Goal: Task Accomplishment & Management: Manage account settings

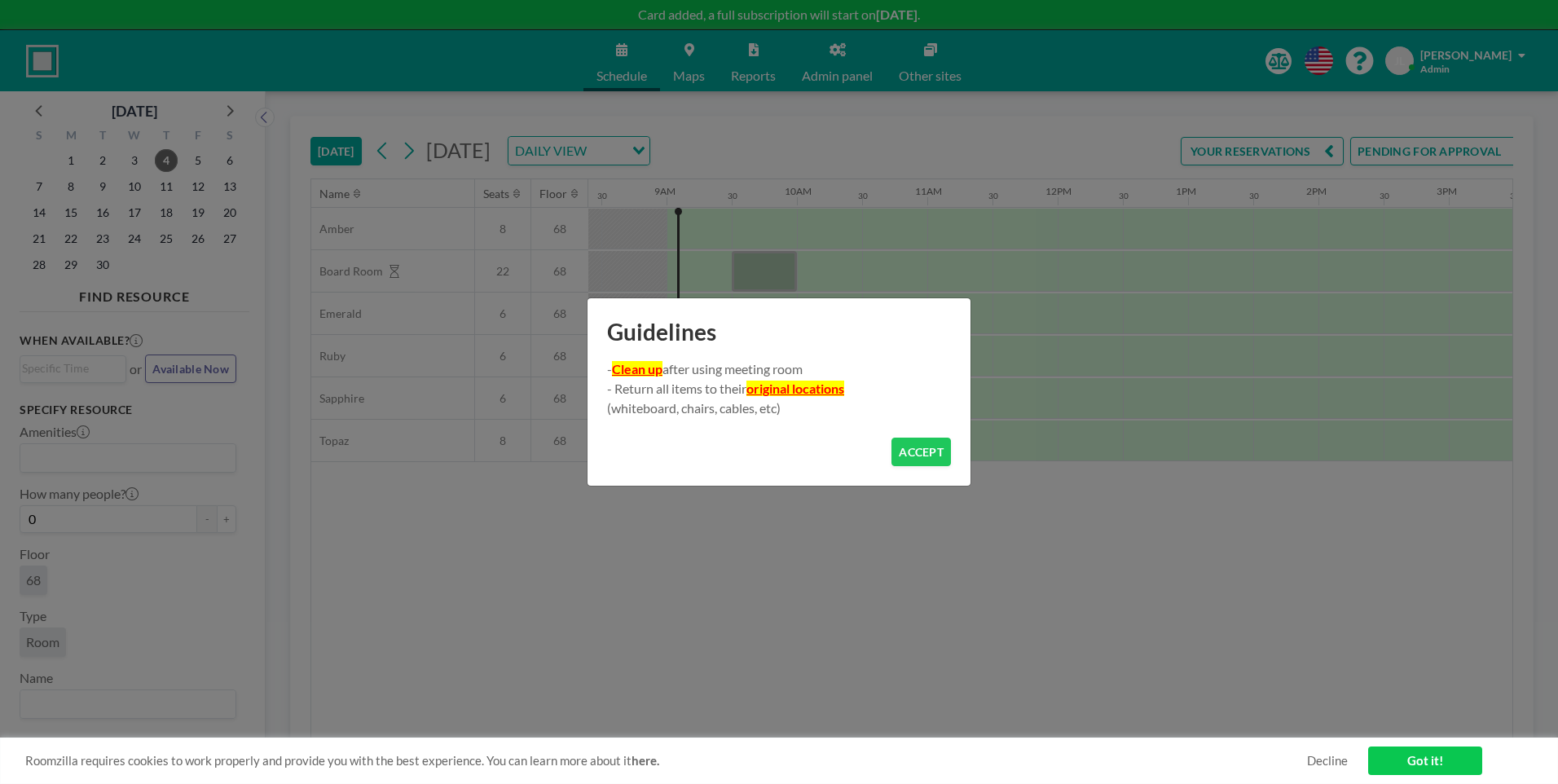
scroll to position [0, 1108]
click at [929, 456] on button "ACCEPT" at bounding box center [921, 452] width 60 height 28
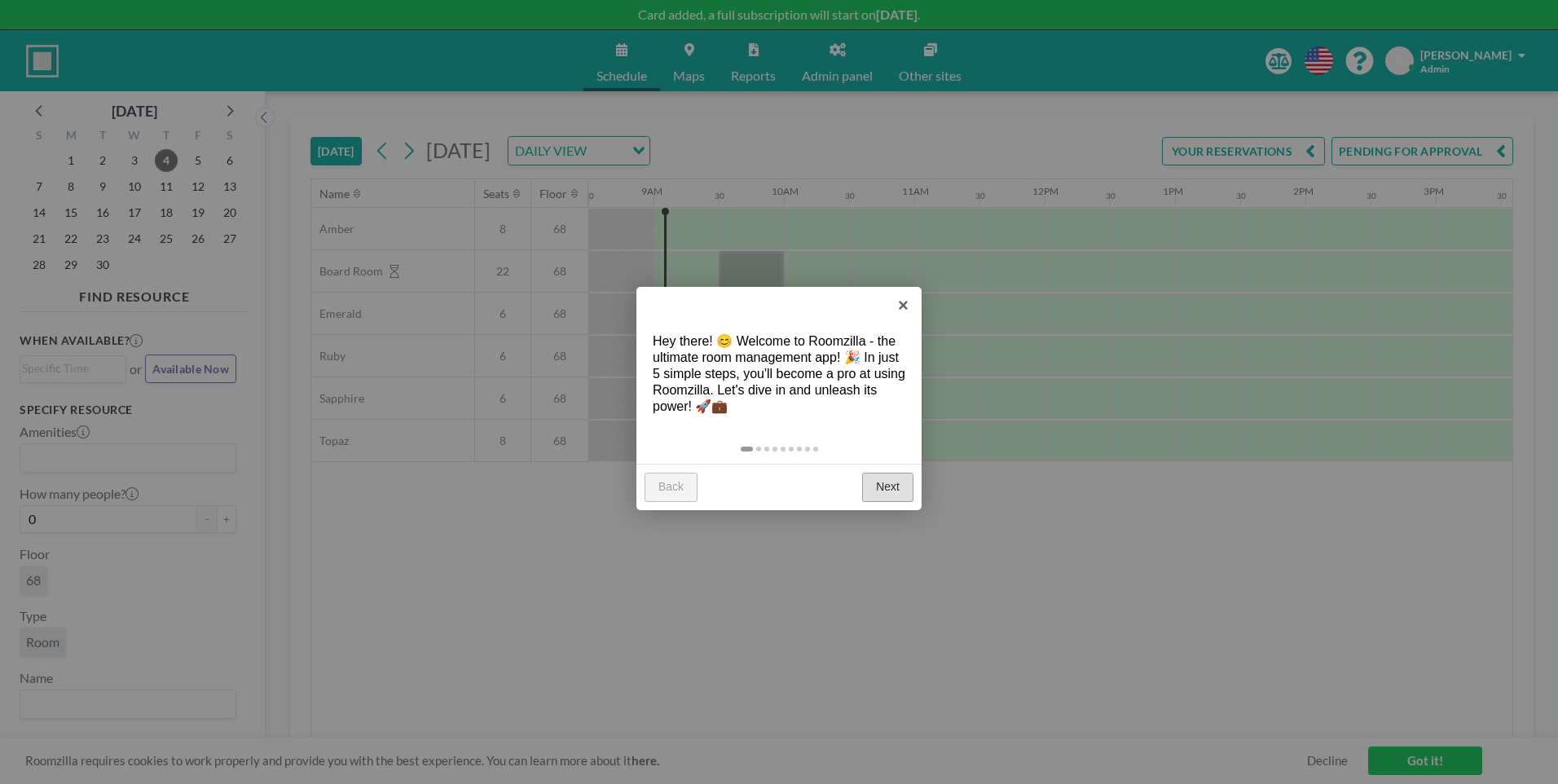
click at [892, 489] on link "Next" at bounding box center [889, 487] width 52 height 29
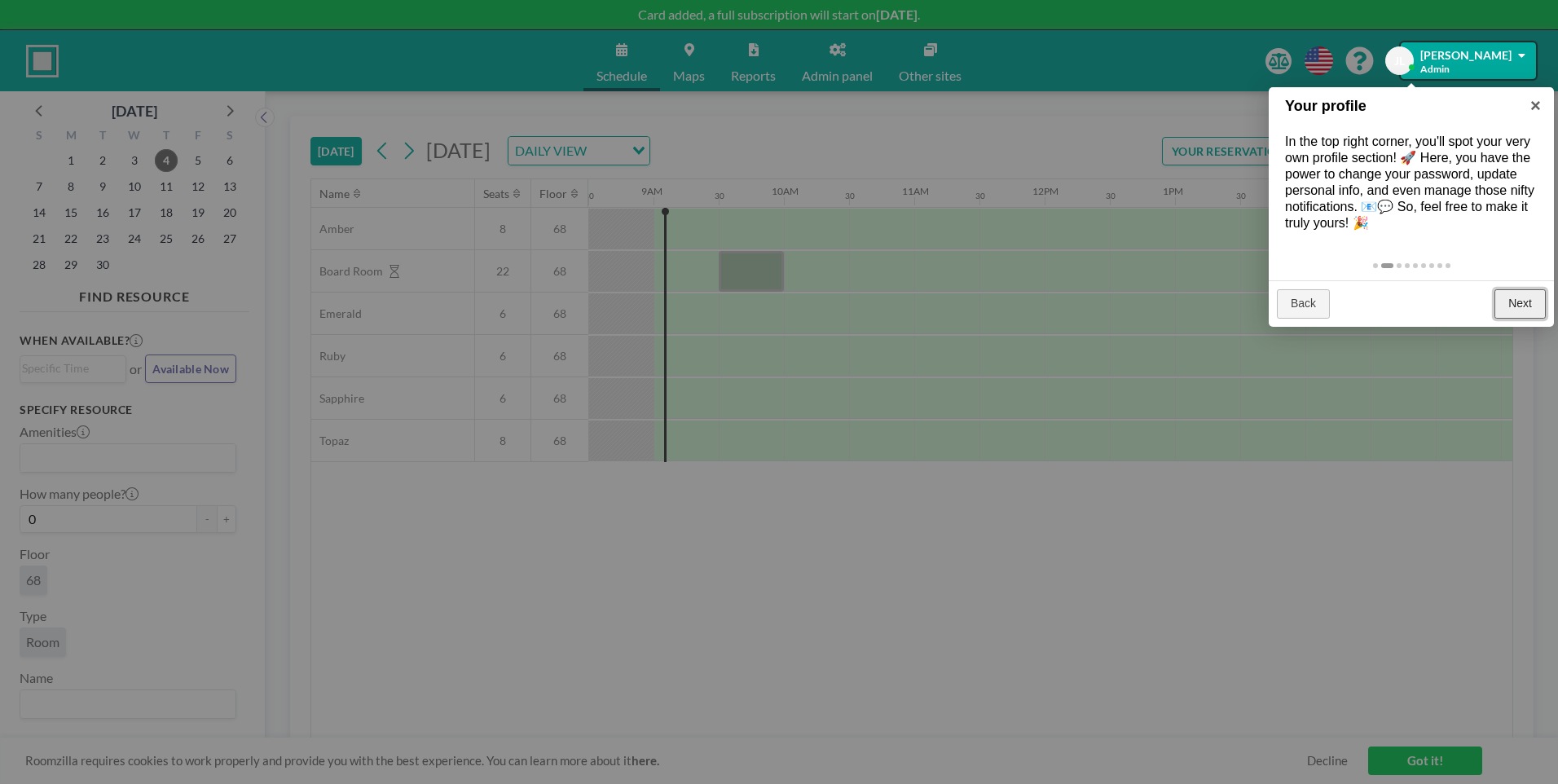
click at [1517, 319] on link "Next" at bounding box center [1521, 303] width 52 height 29
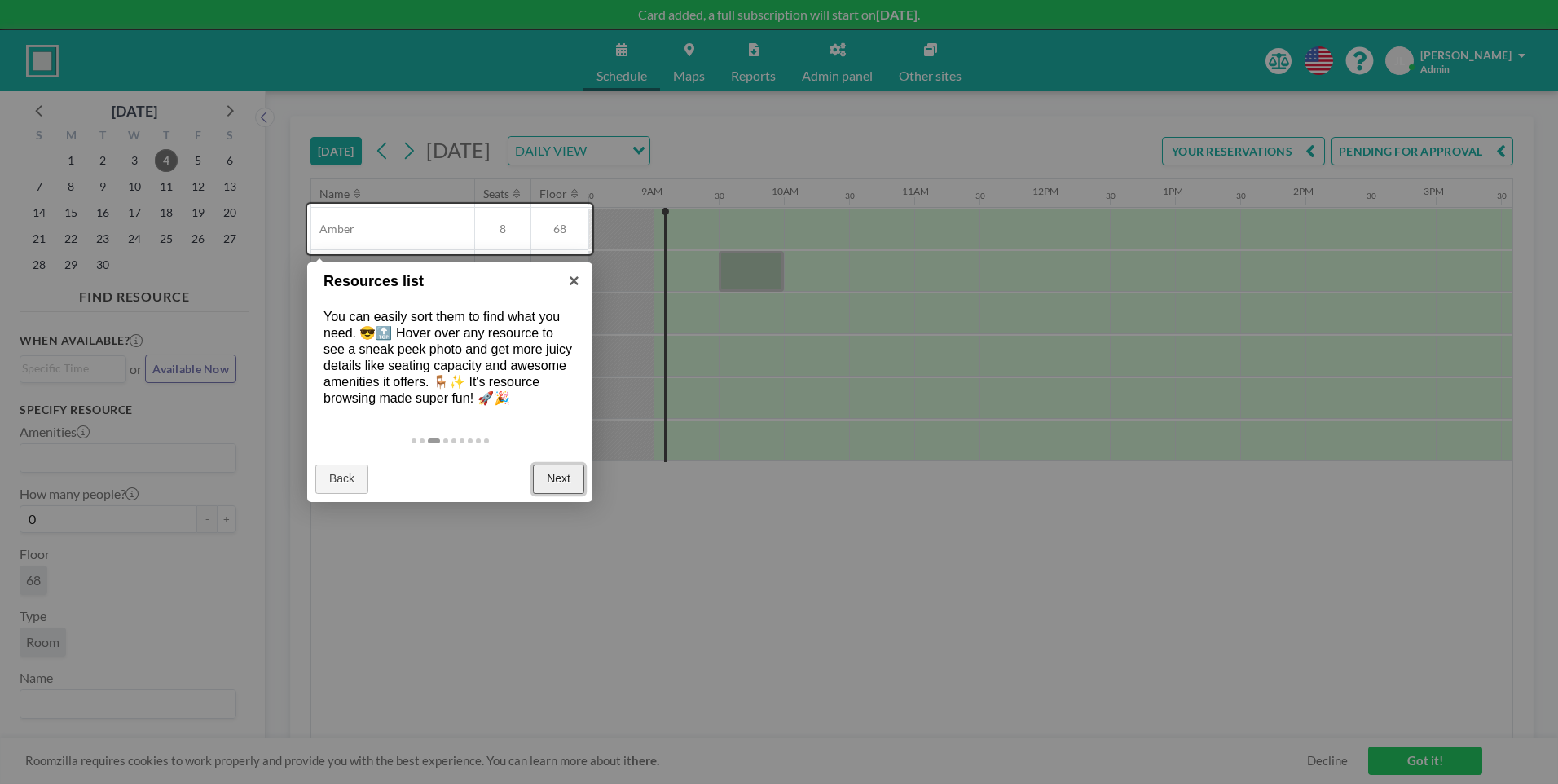
click at [554, 489] on link "Next" at bounding box center [559, 479] width 52 height 29
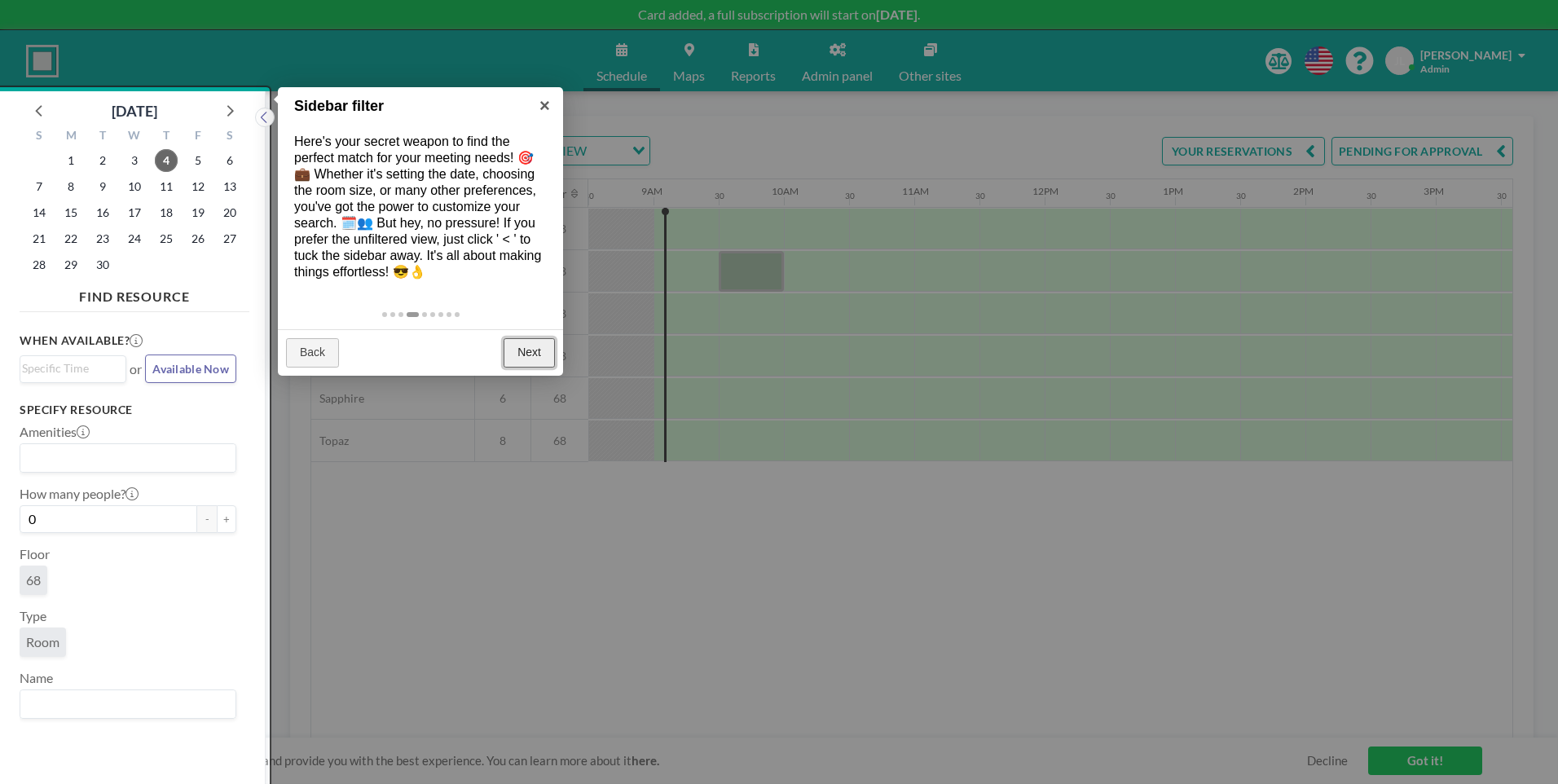
scroll to position [4, 0]
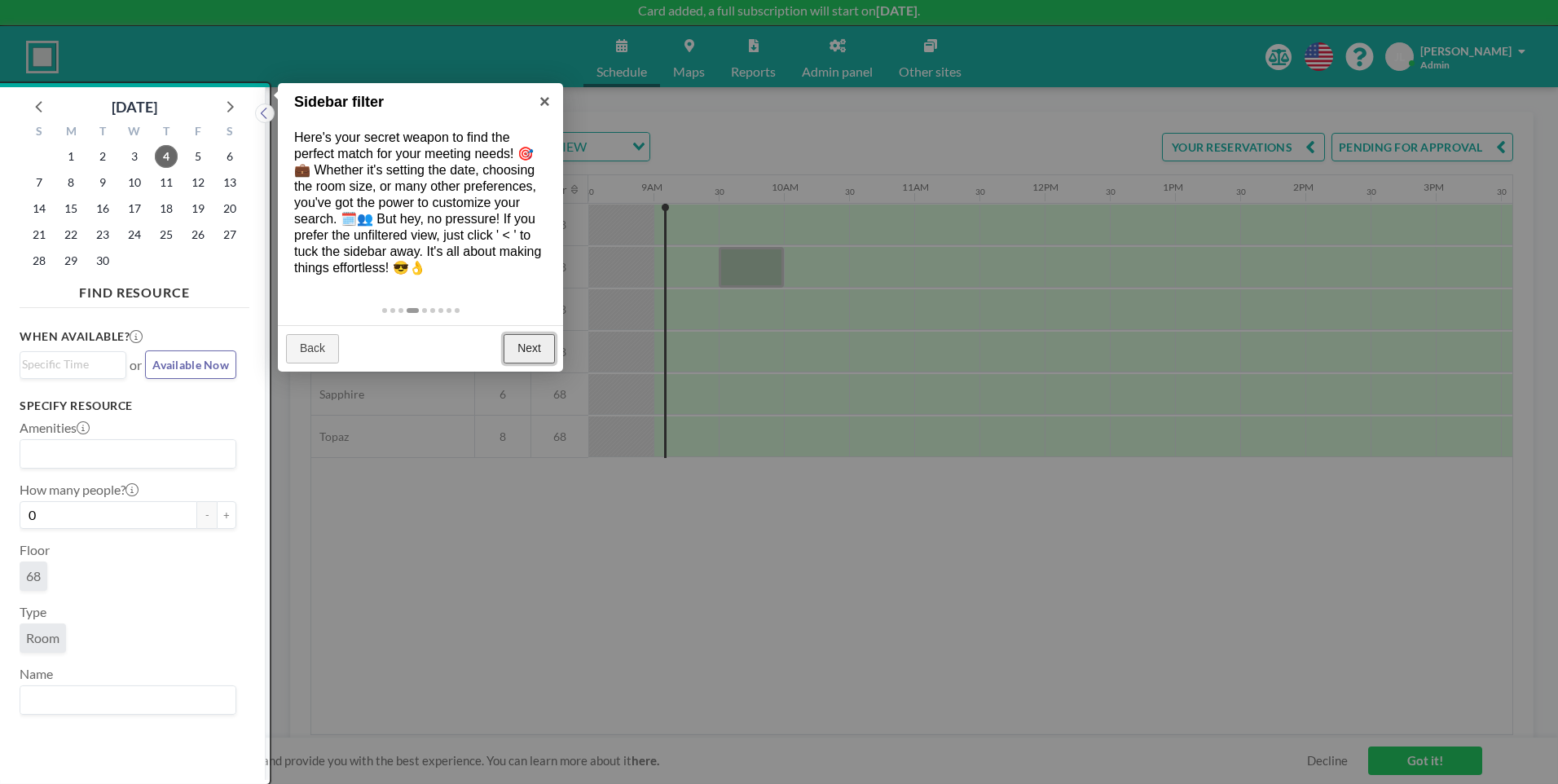
click at [535, 363] on link "Next" at bounding box center [530, 348] width 52 height 29
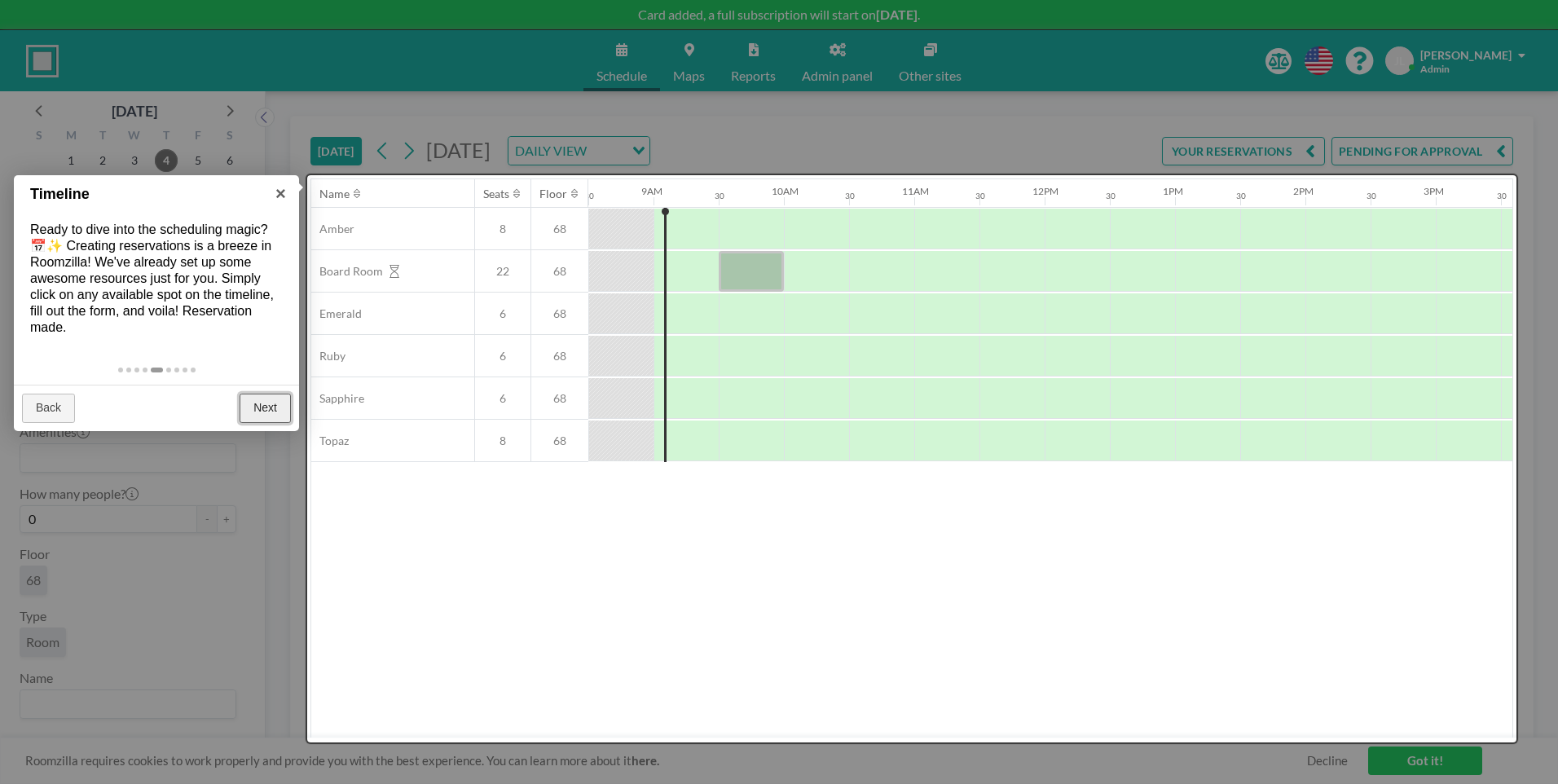
click at [256, 408] on link "Next" at bounding box center [265, 408] width 52 height 29
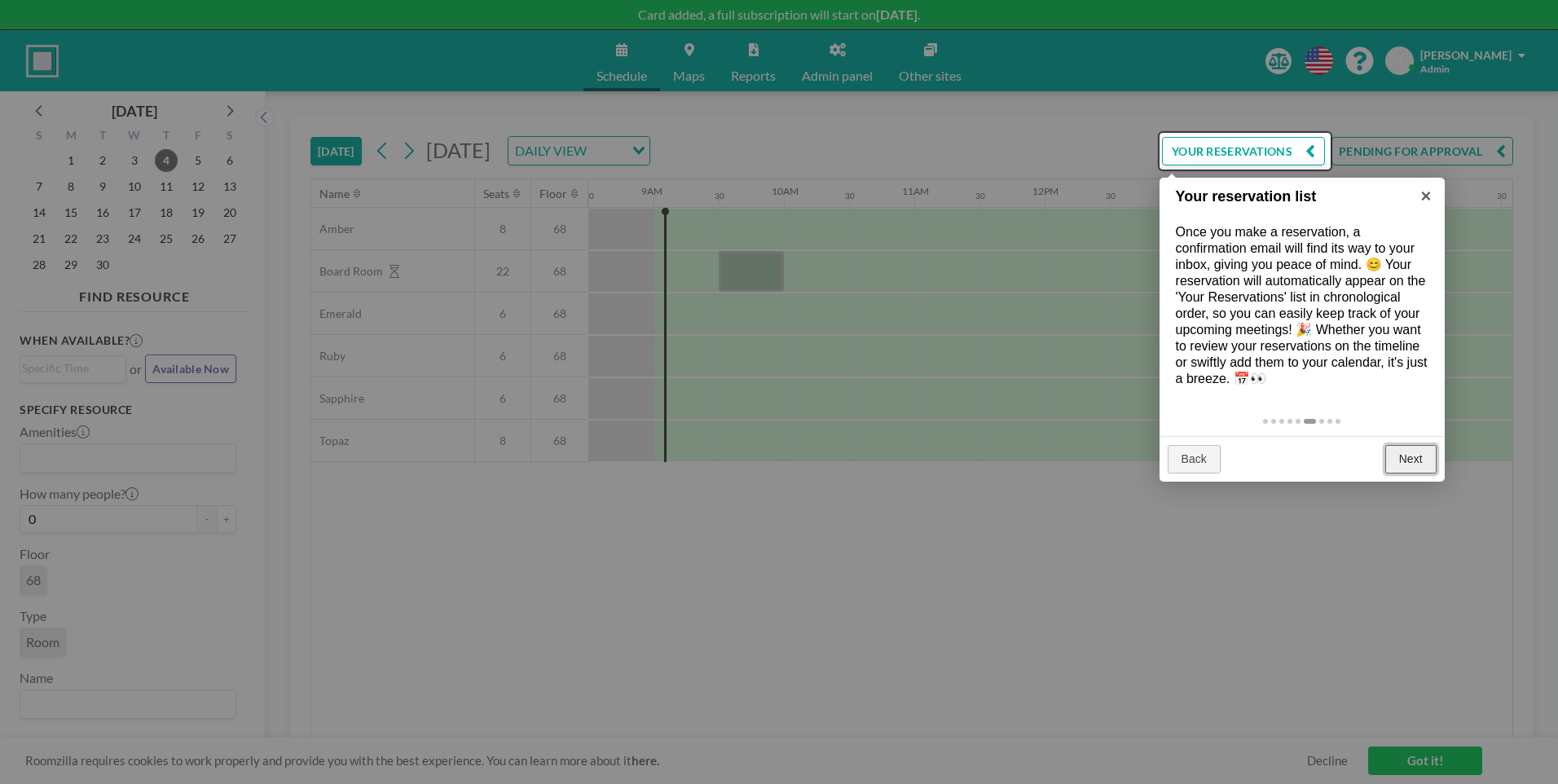
click at [1421, 467] on link "Next" at bounding box center [1411, 459] width 52 height 29
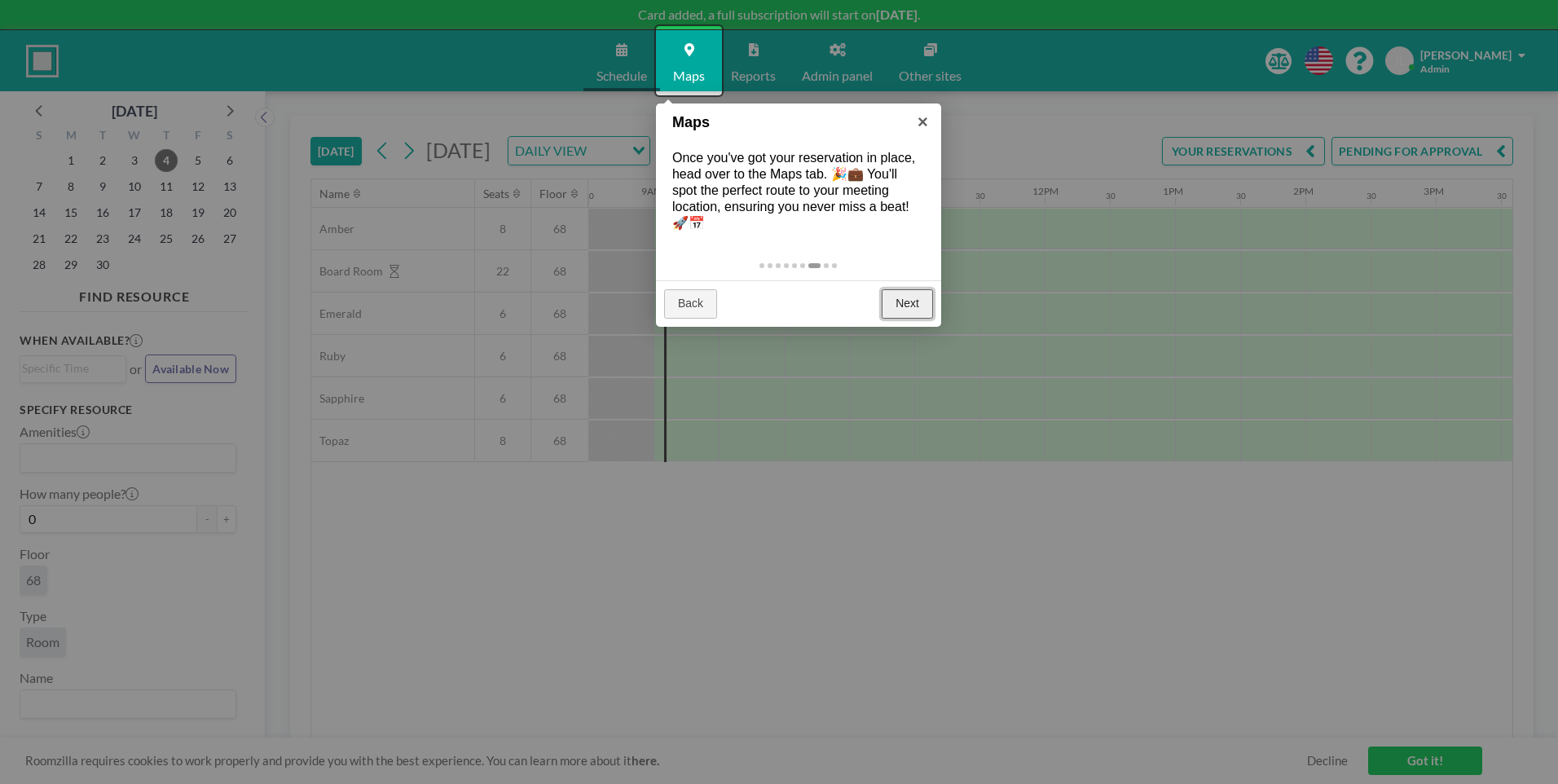
click at [903, 314] on link "Next" at bounding box center [908, 303] width 52 height 29
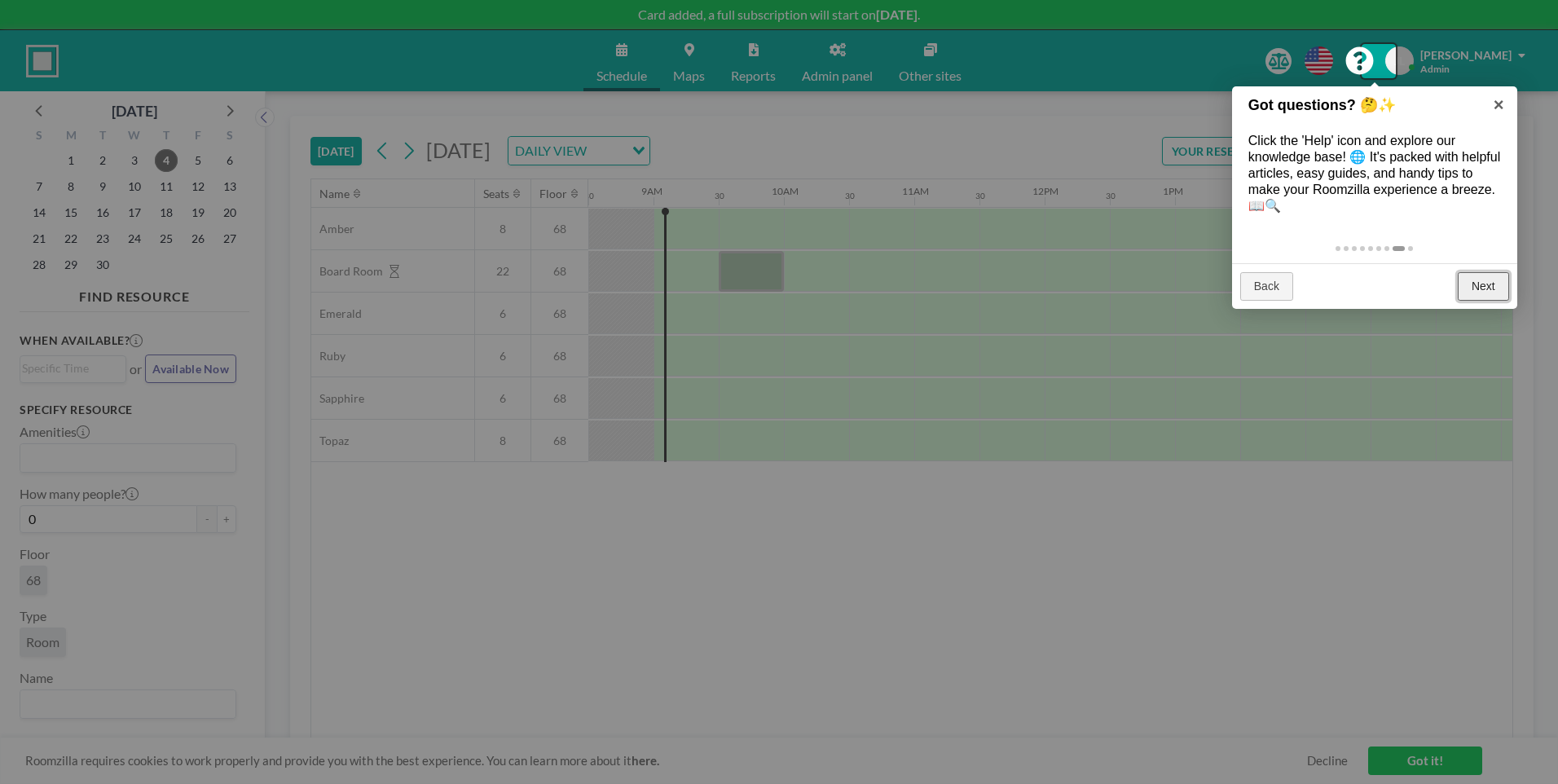
click at [1473, 292] on link "Next" at bounding box center [1484, 287] width 52 height 29
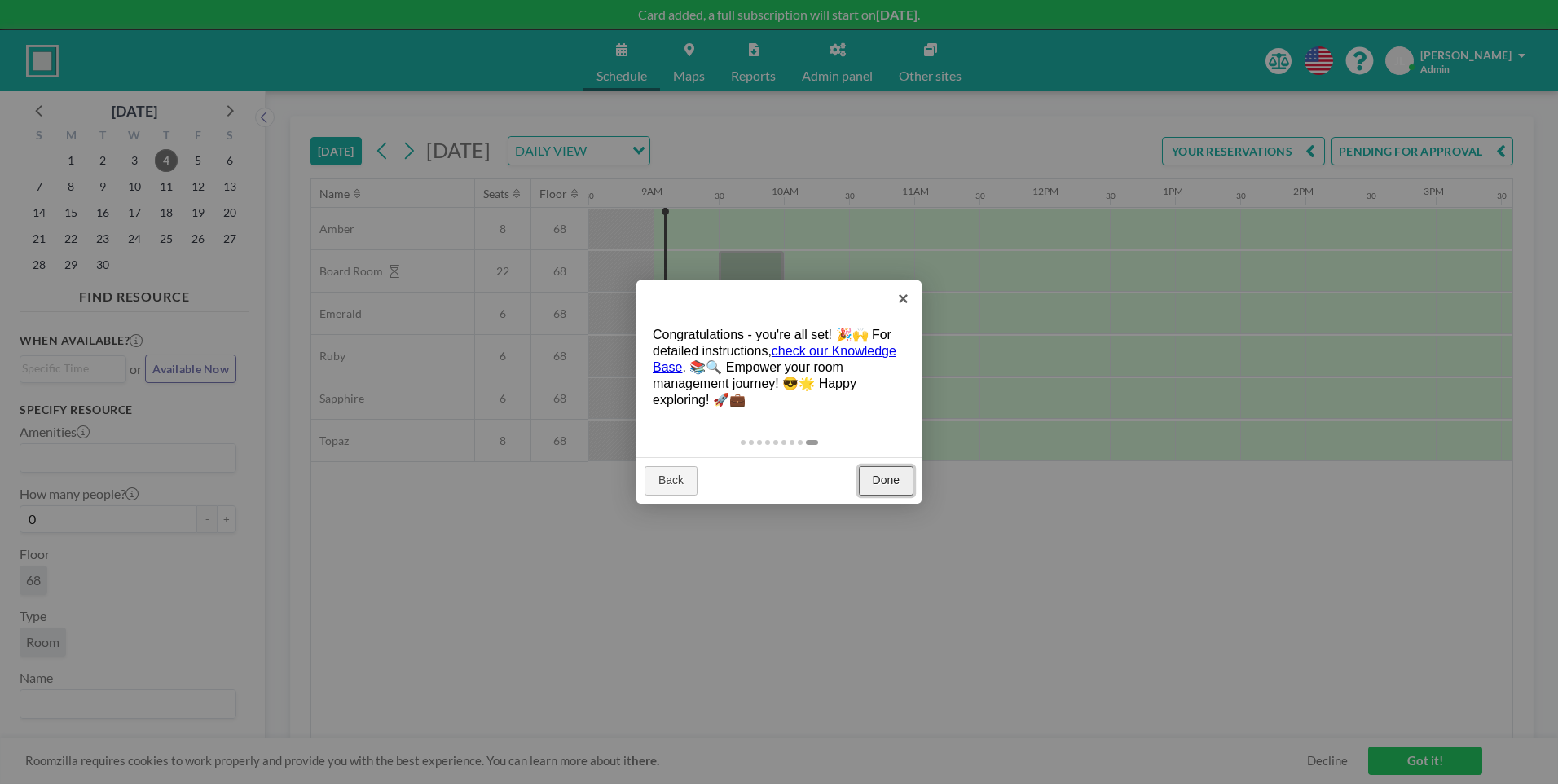
click at [879, 487] on link "Done" at bounding box center [886, 481] width 54 height 29
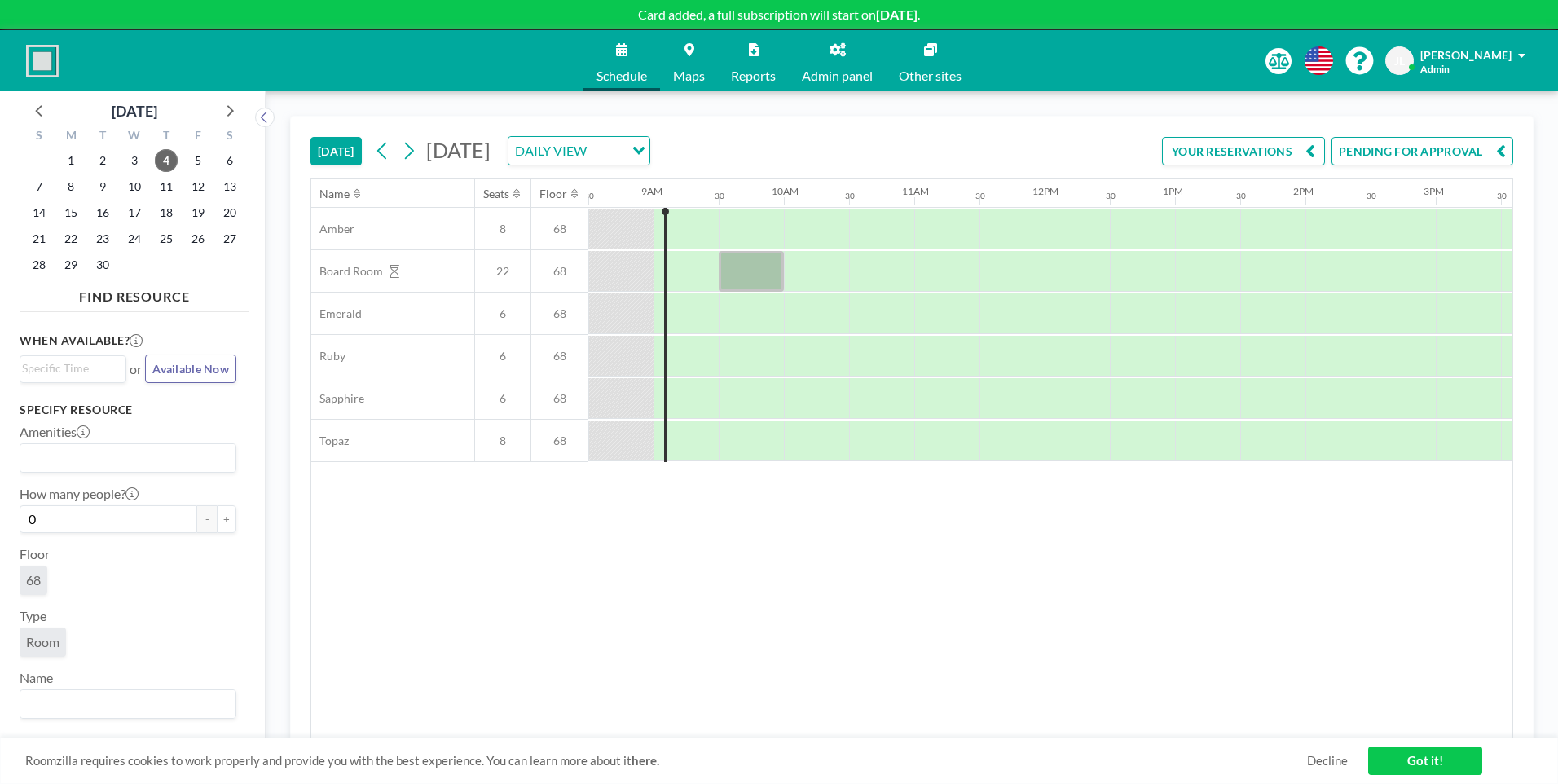
click at [1410, 153] on button "PENDING FOR APPROVAL" at bounding box center [1423, 151] width 182 height 28
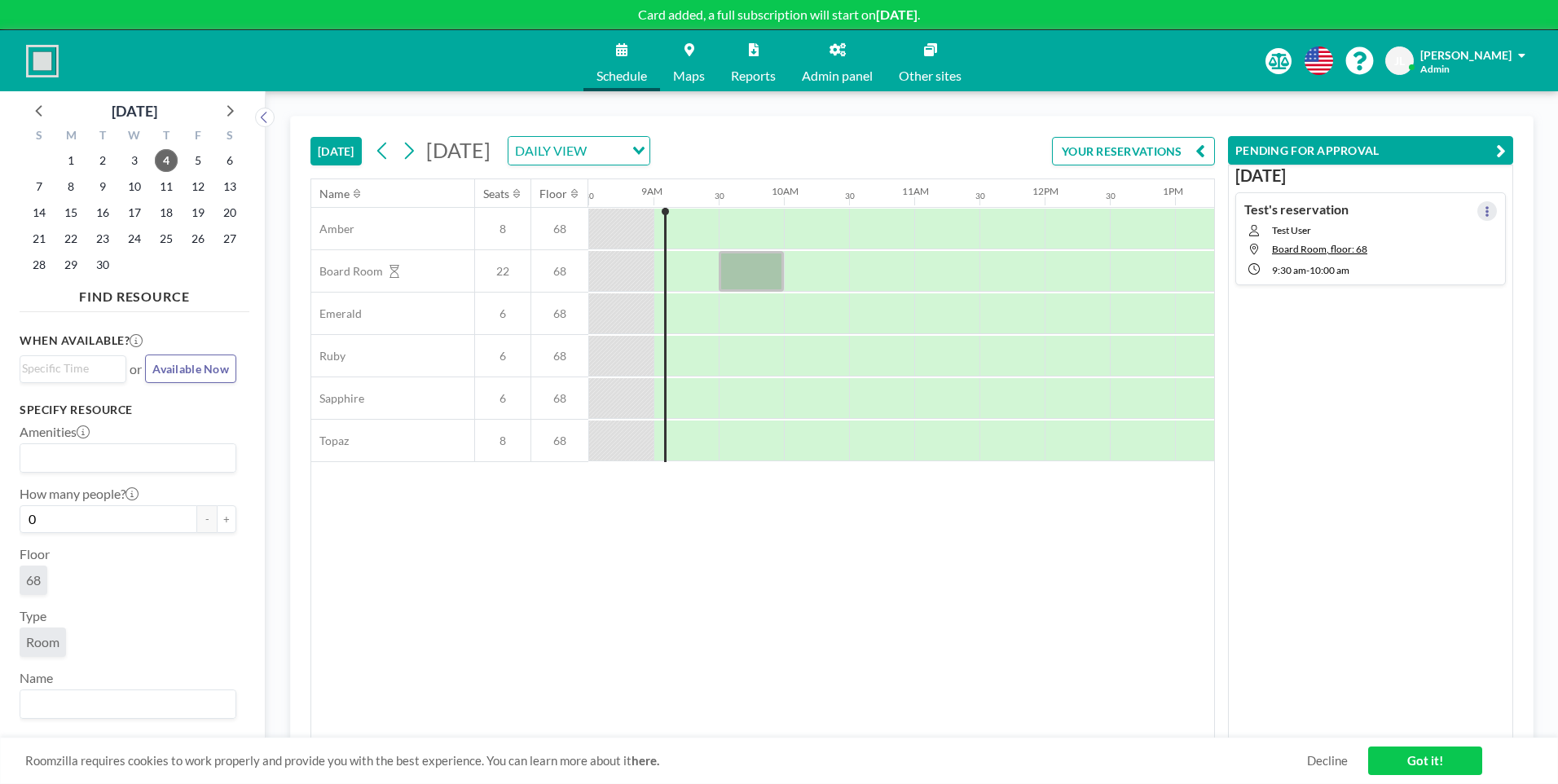
click at [1482, 216] on button at bounding box center [1488, 211] width 20 height 20
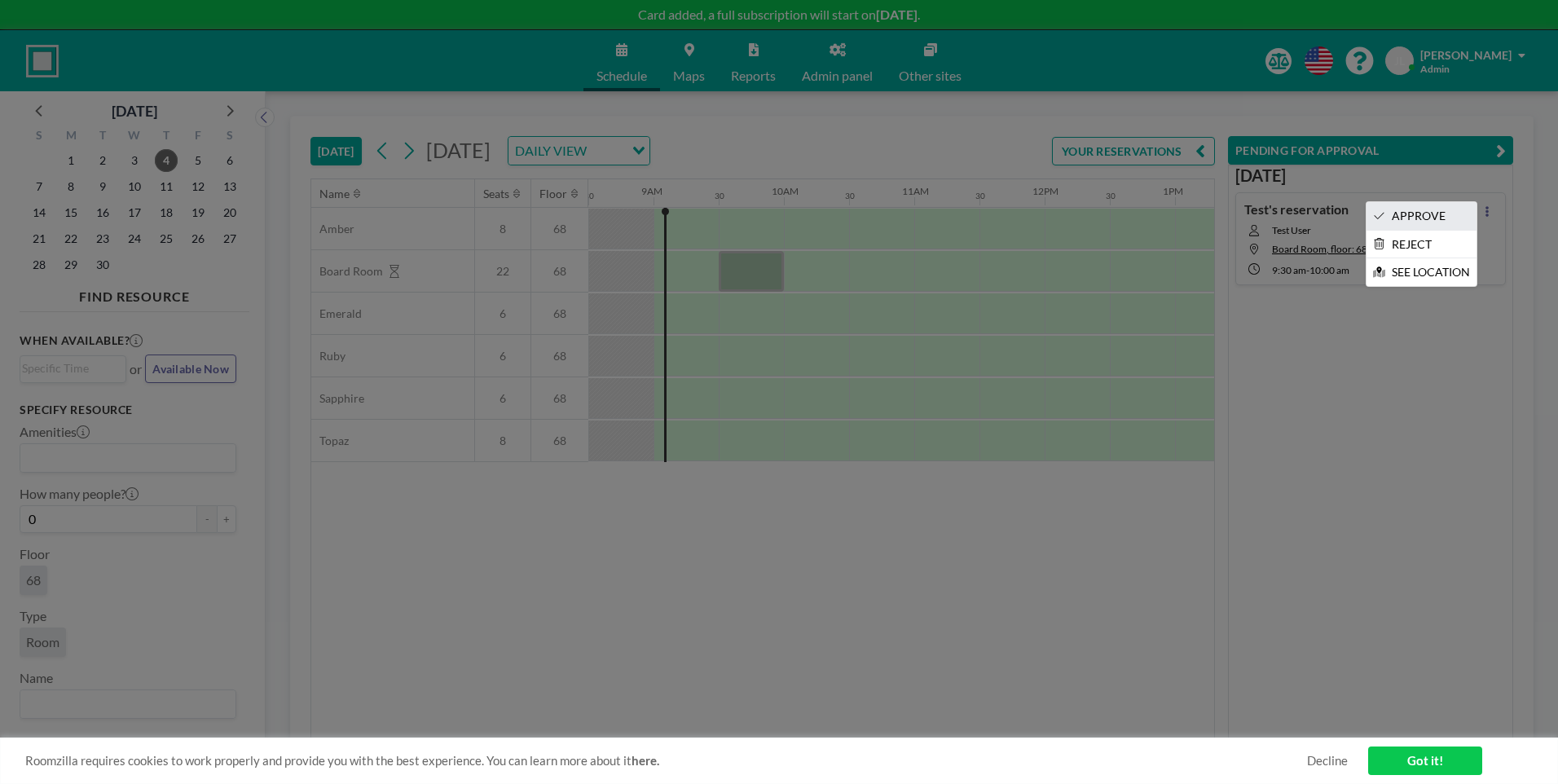
click at [1429, 215] on li "APPROVE" at bounding box center [1422, 215] width 110 height 28
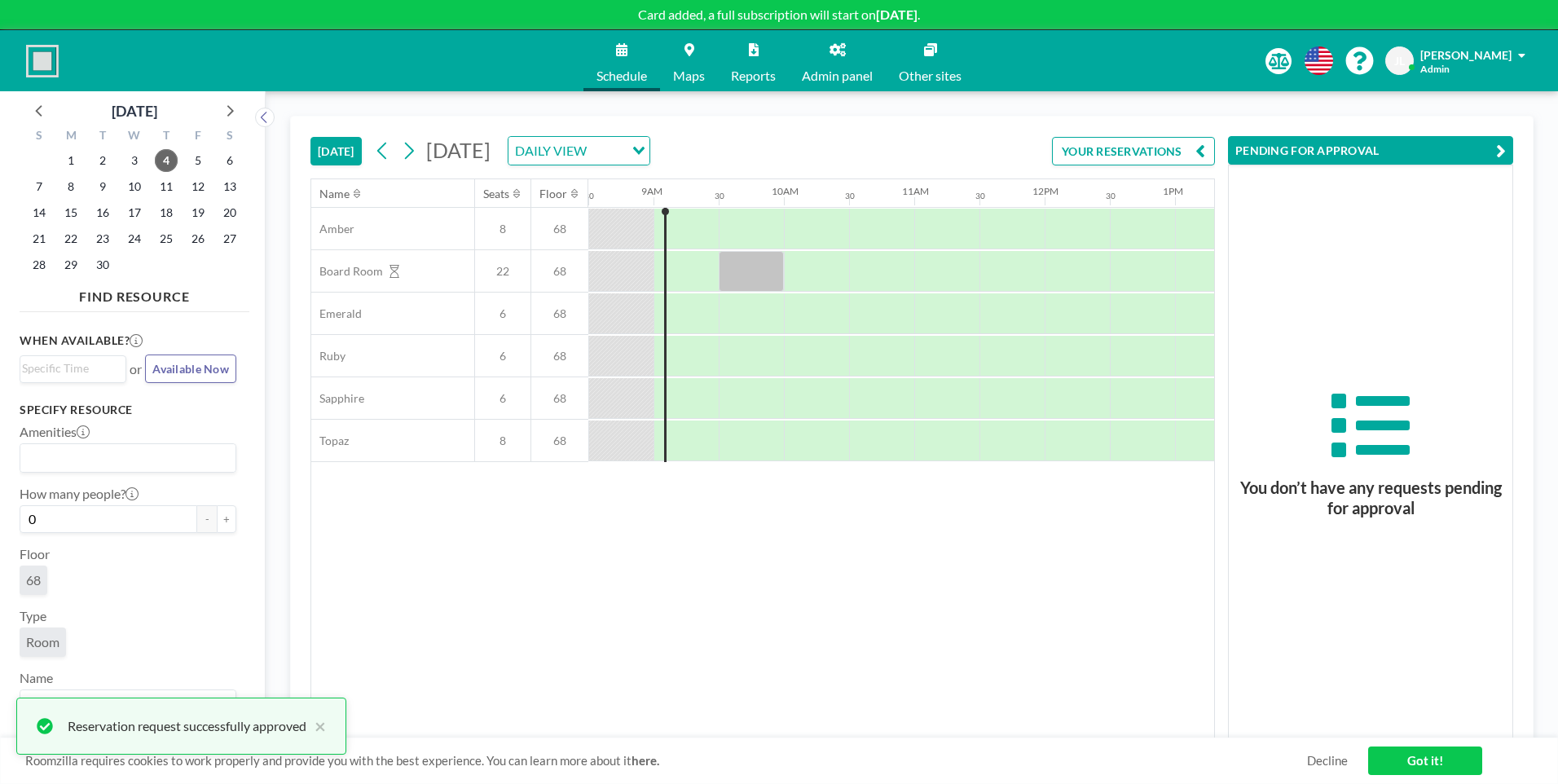
click at [846, 53] on icon at bounding box center [838, 50] width 16 height 13
